Goal: Contribute content

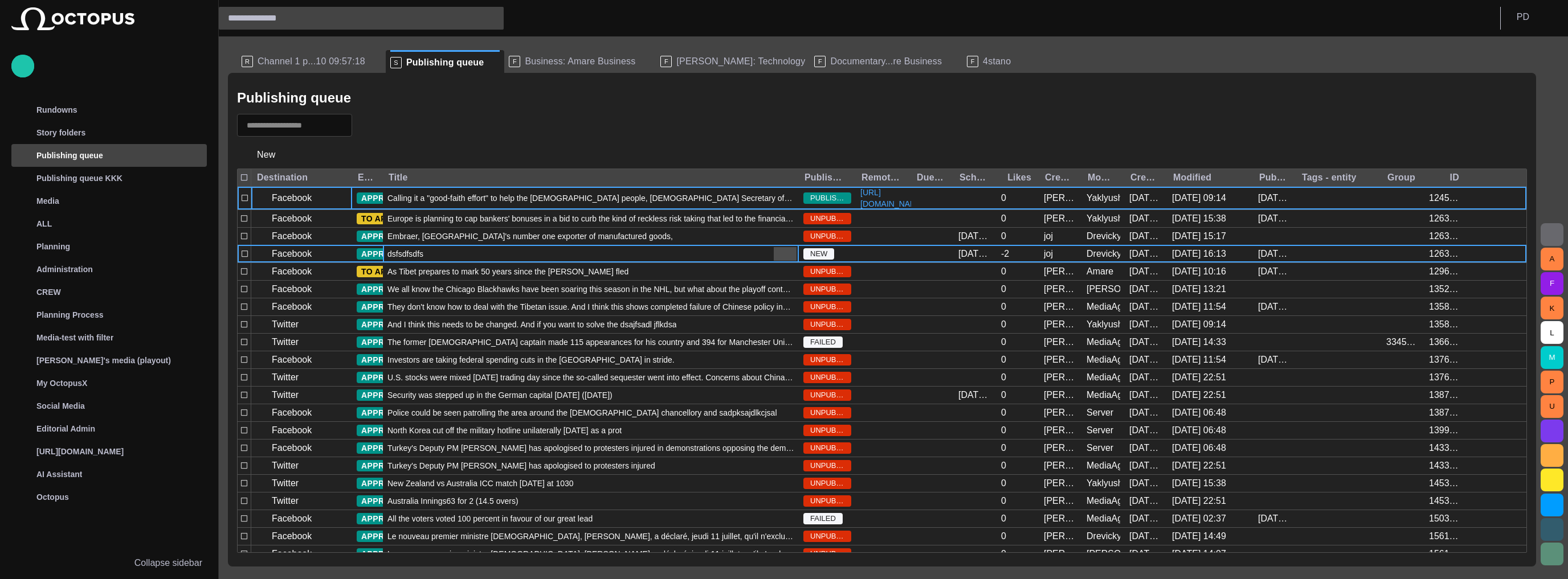
click at [781, 248] on span "button" at bounding box center [785, 254] width 13 height 13
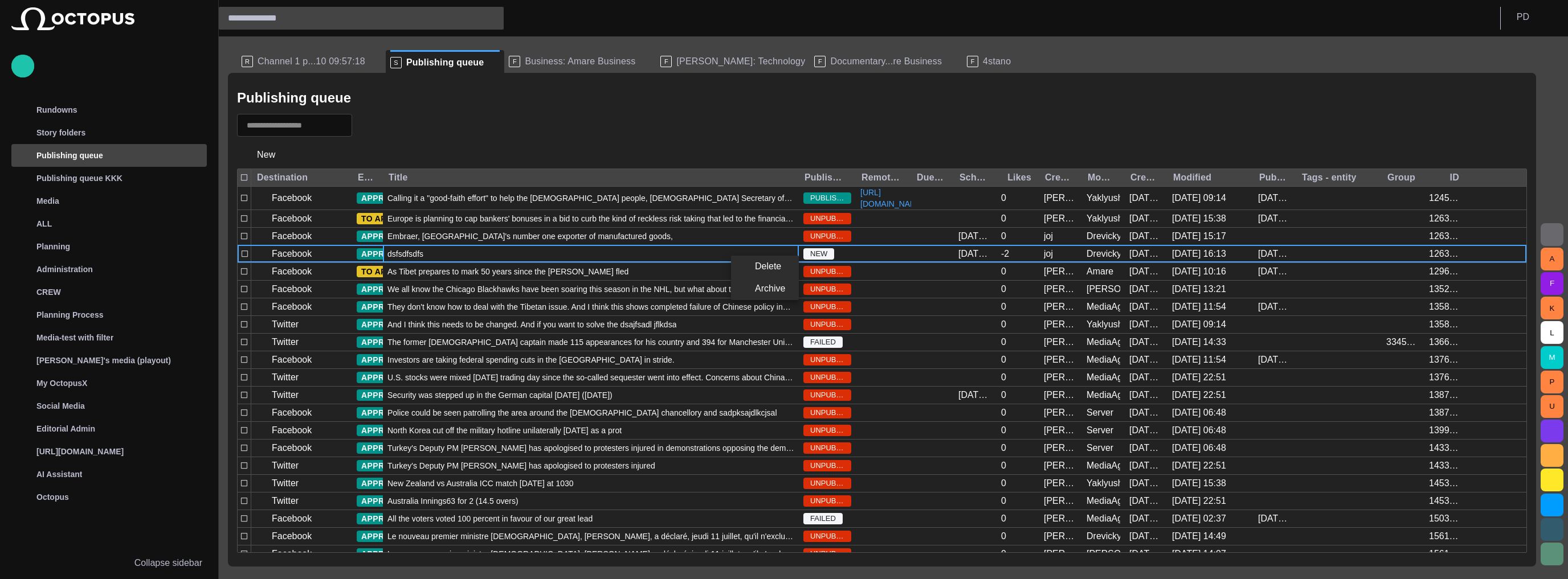
click at [734, 137] on div at bounding box center [784, 290] width 1568 height 579
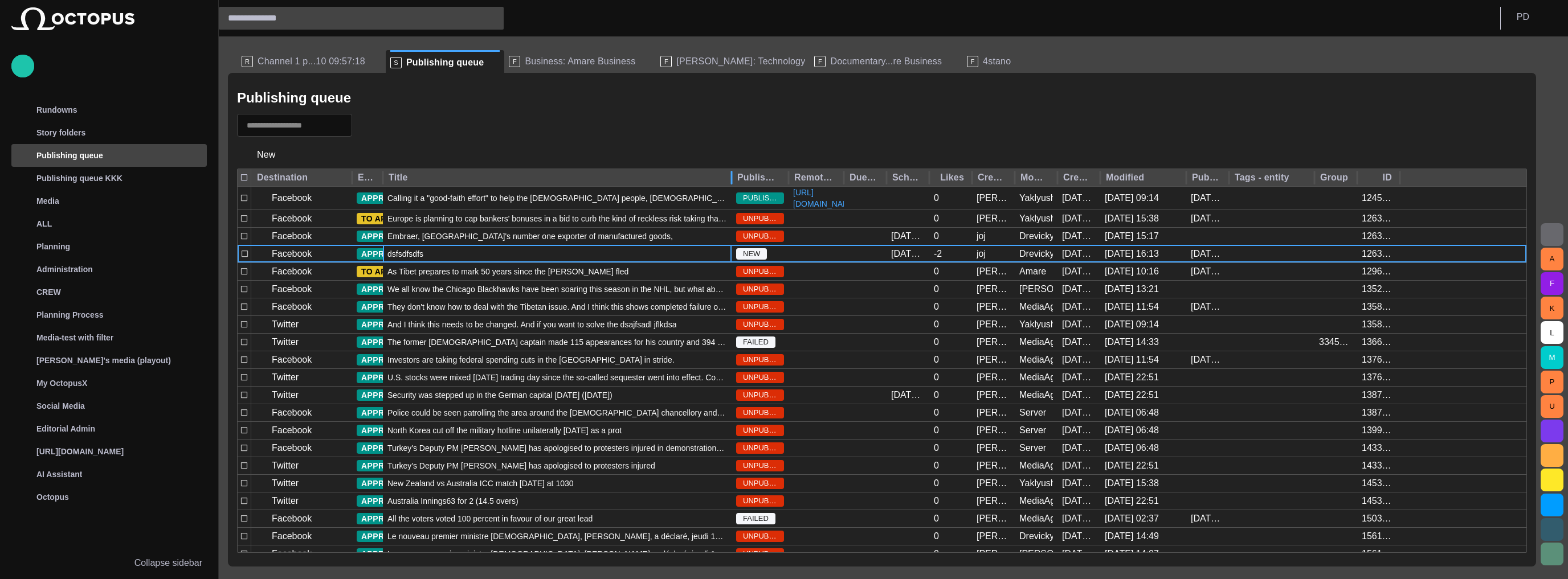
click at [730, 180] on div at bounding box center [731, 178] width 5 height 18
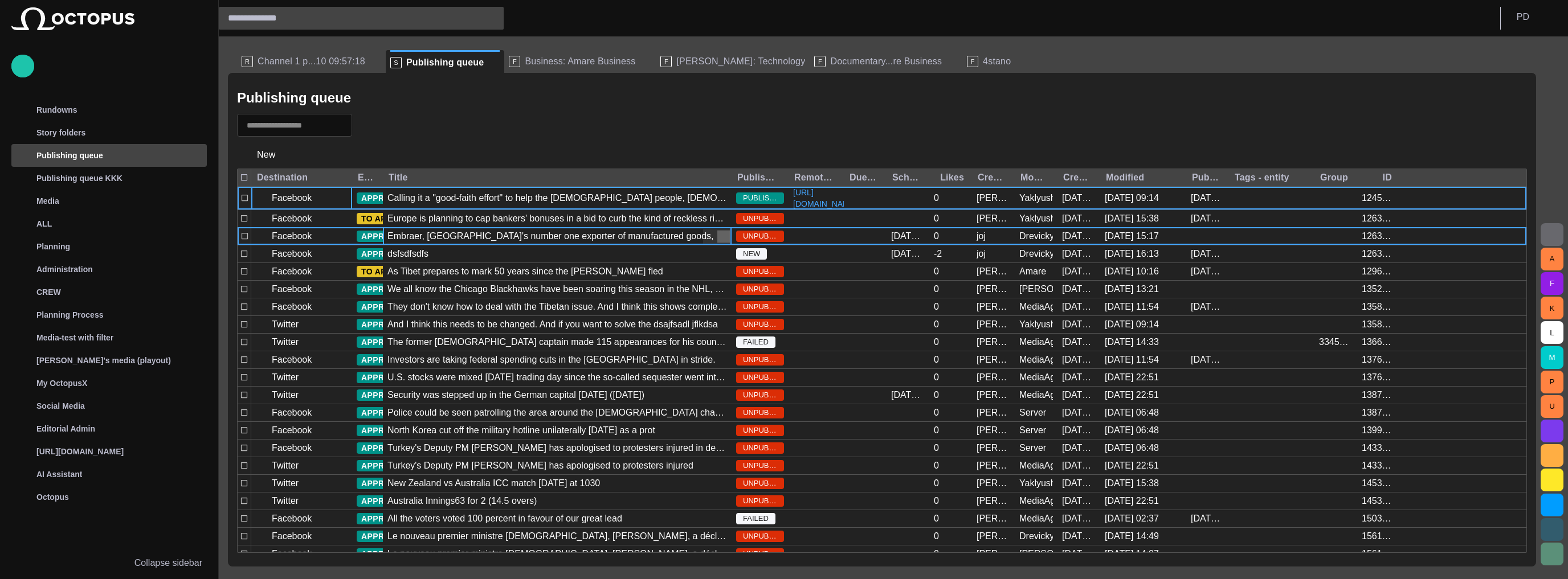
click at [725, 231] on span "button" at bounding box center [723, 236] width 12 height 12
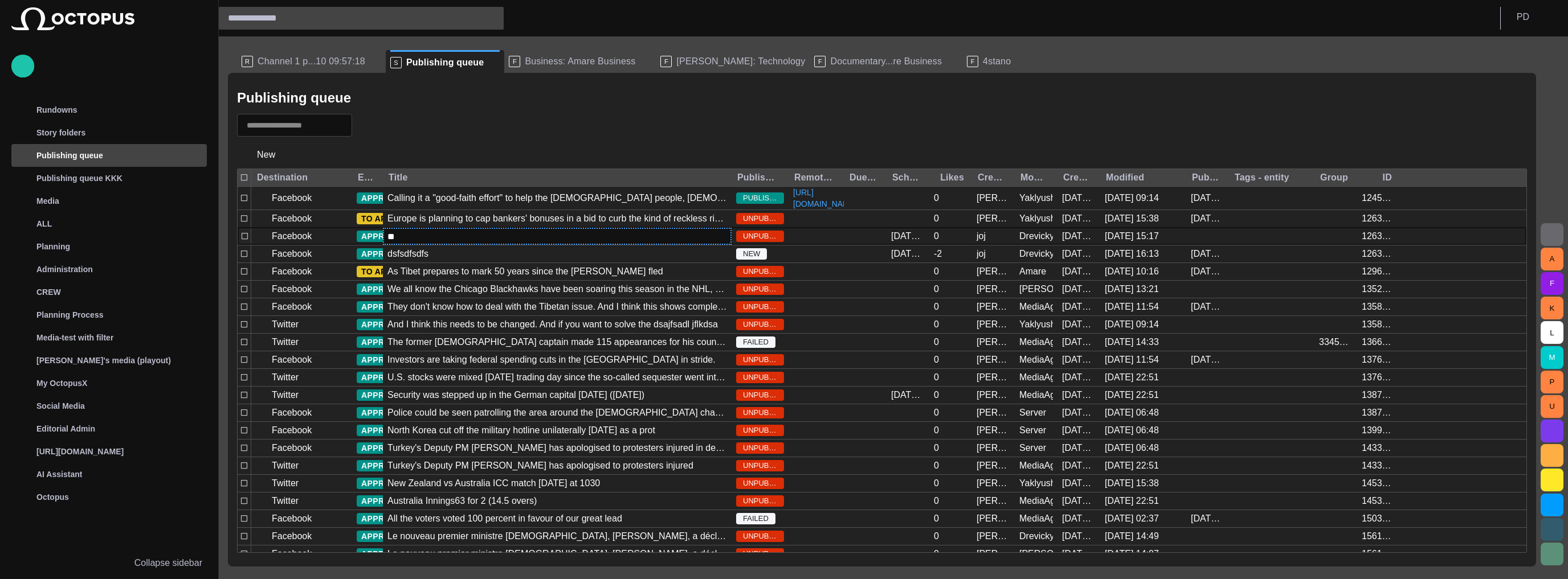
type input "***"
drag, startPoint x: 622, startPoint y: 156, endPoint x: 611, endPoint y: 144, distance: 16.3
click at [622, 156] on div "New" at bounding box center [881, 154] width 1290 height 27
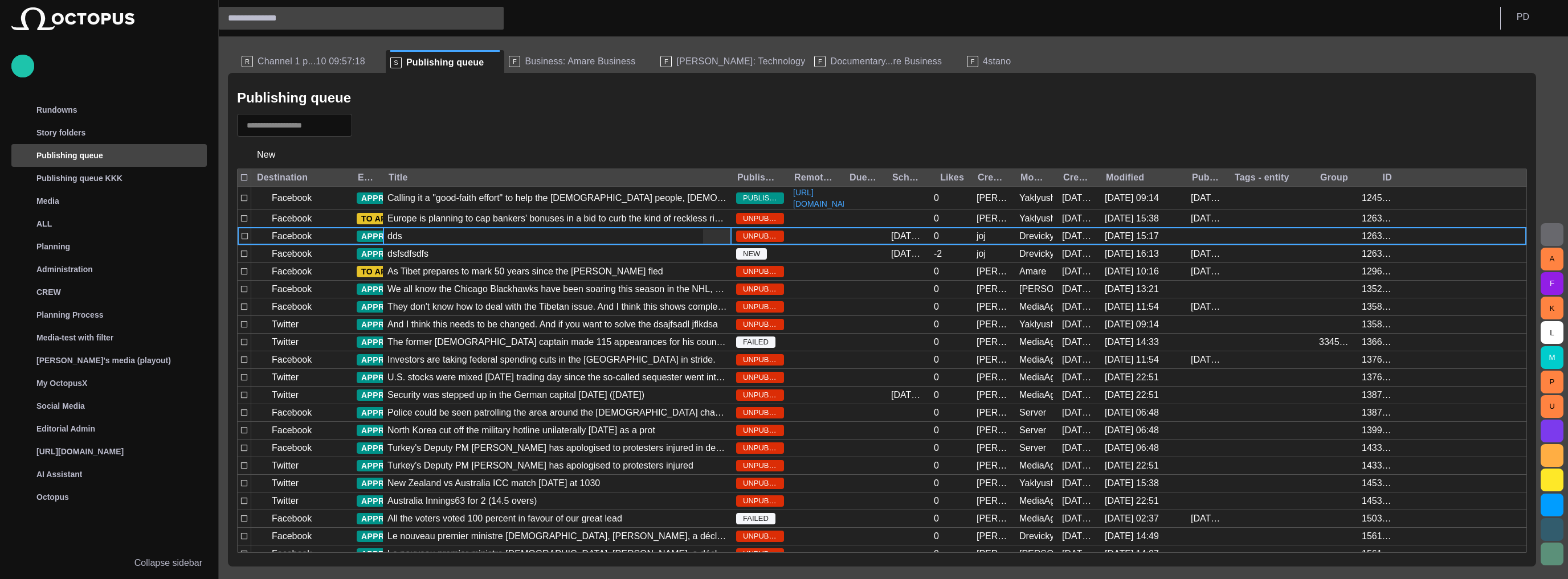
click at [725, 231] on span "button" at bounding box center [723, 236] width 12 height 12
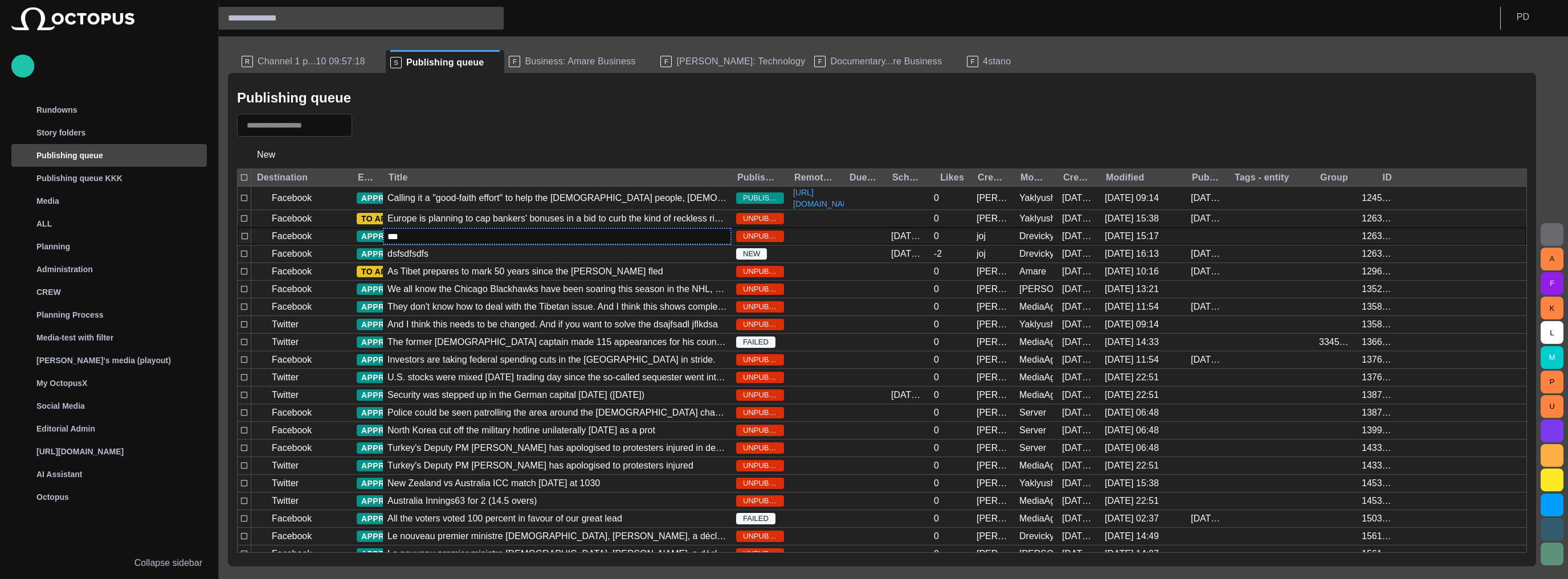
click at [615, 138] on div "Publishing queue New Destination Editorial status Title Publishing status Remot…" at bounding box center [881, 320] width 1308 height 494
